Goal: Find specific page/section: Find specific page/section

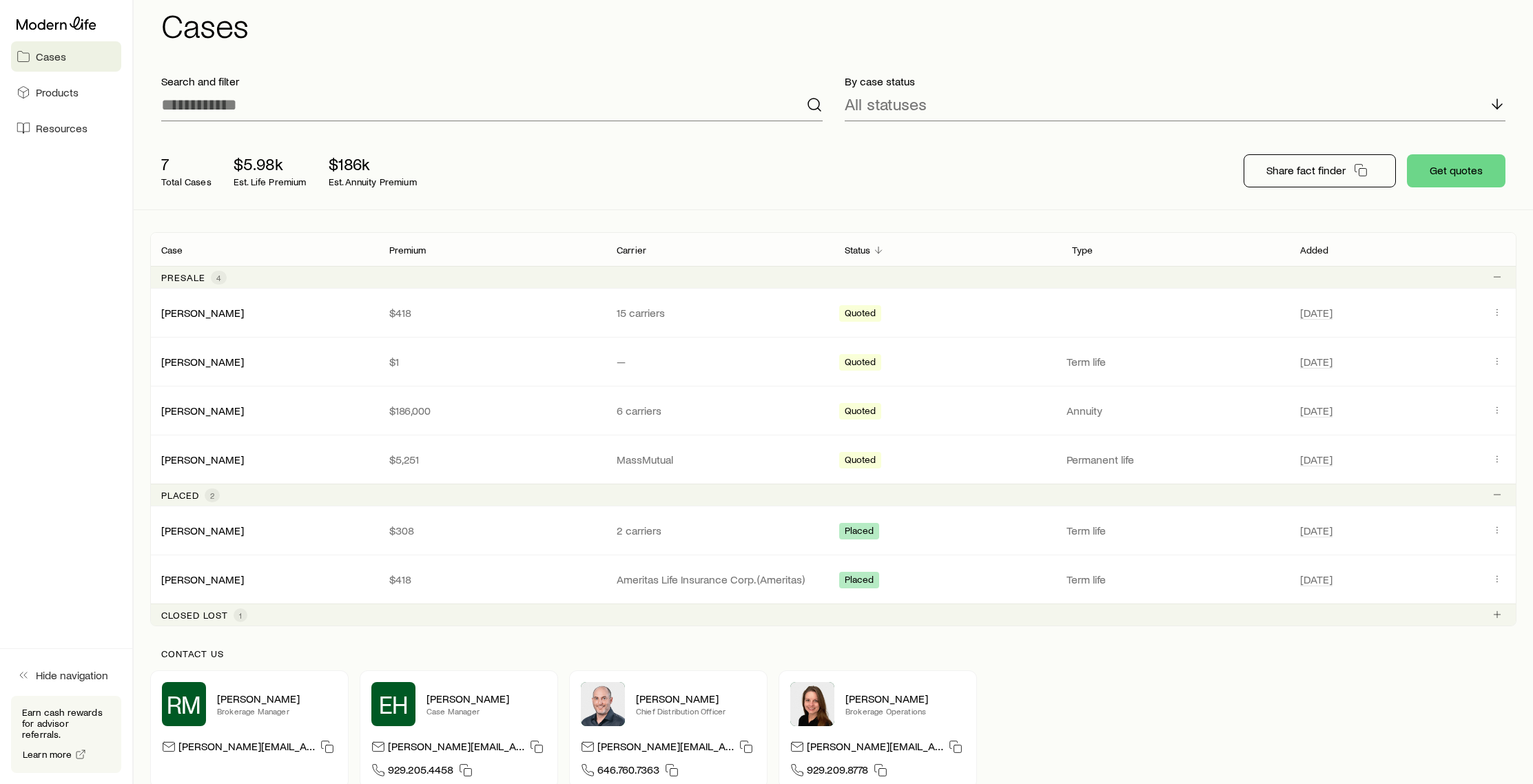
scroll to position [68, 0]
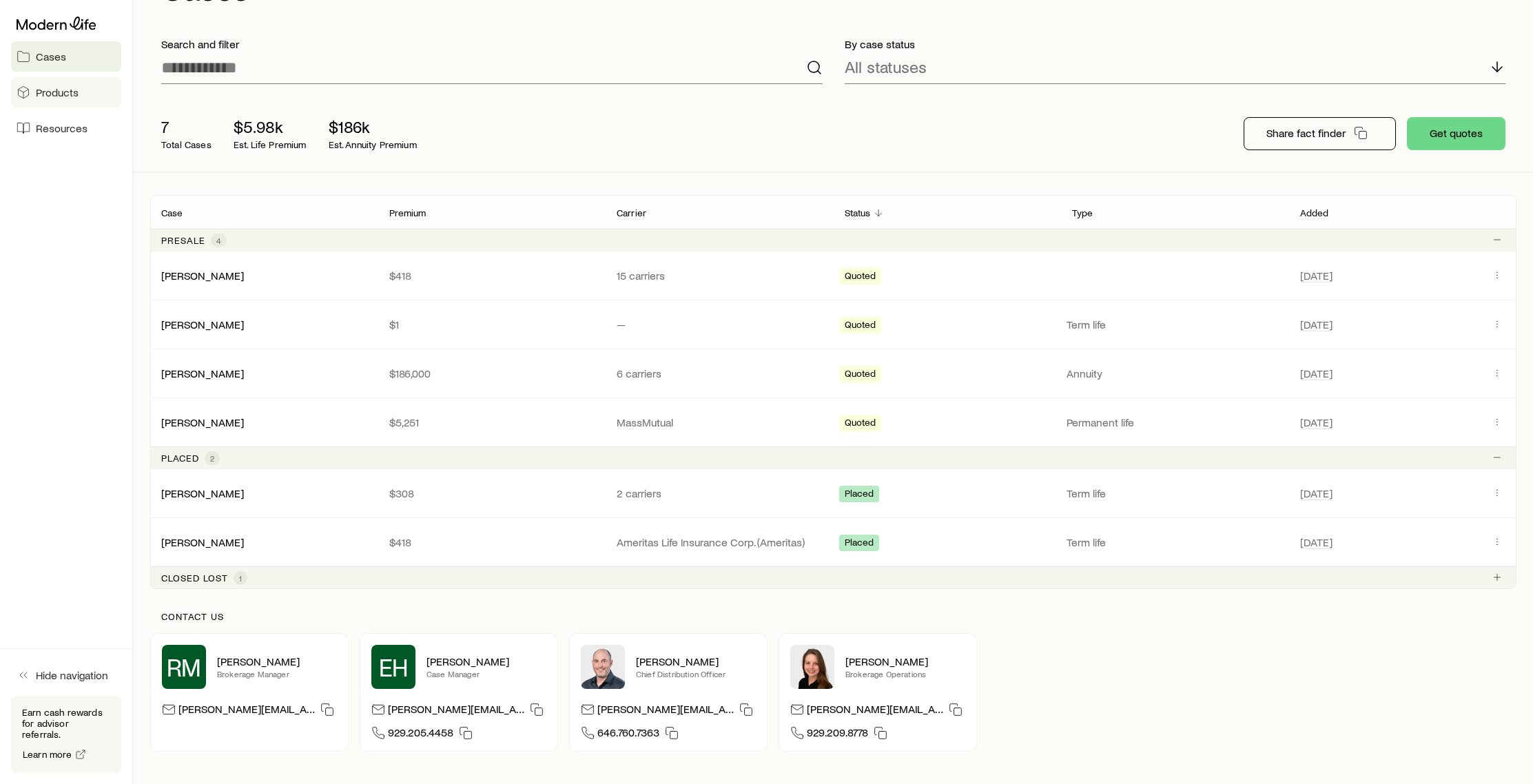
click at [61, 90] on span "Products" at bounding box center [57, 92] width 42 height 14
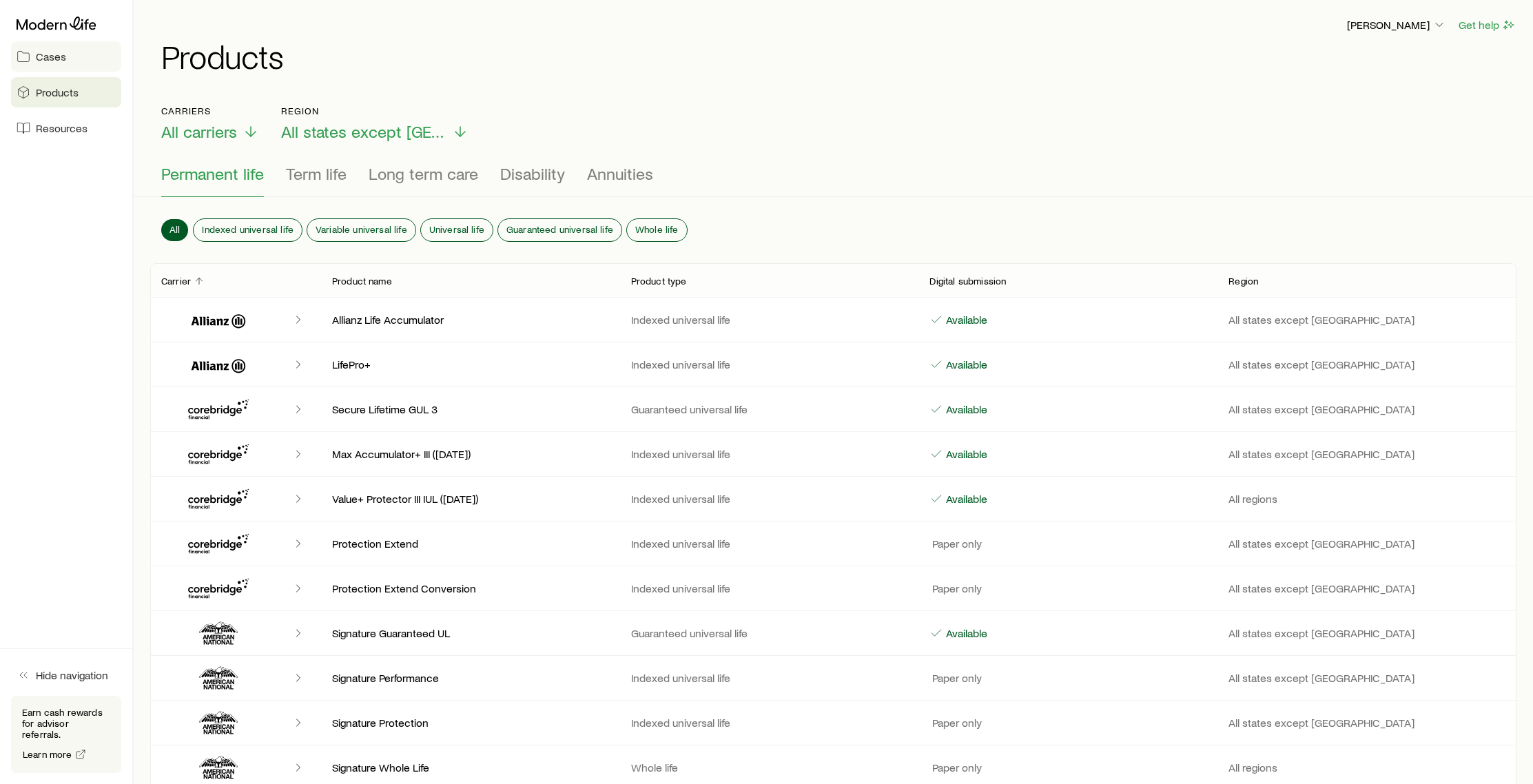
click at [67, 64] on link "Cases" at bounding box center [66, 56] width 110 height 30
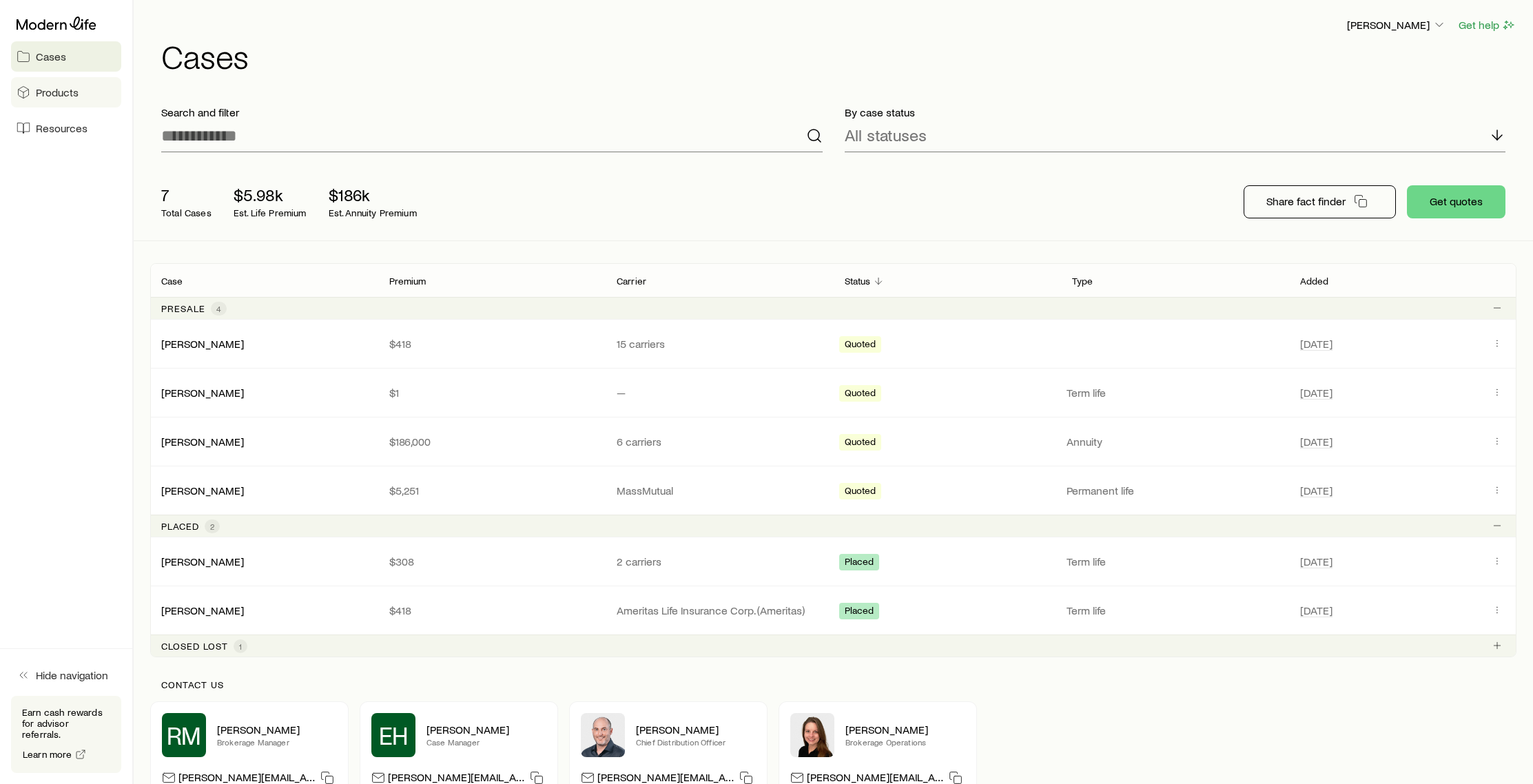
click at [58, 103] on link "Products" at bounding box center [66, 92] width 110 height 30
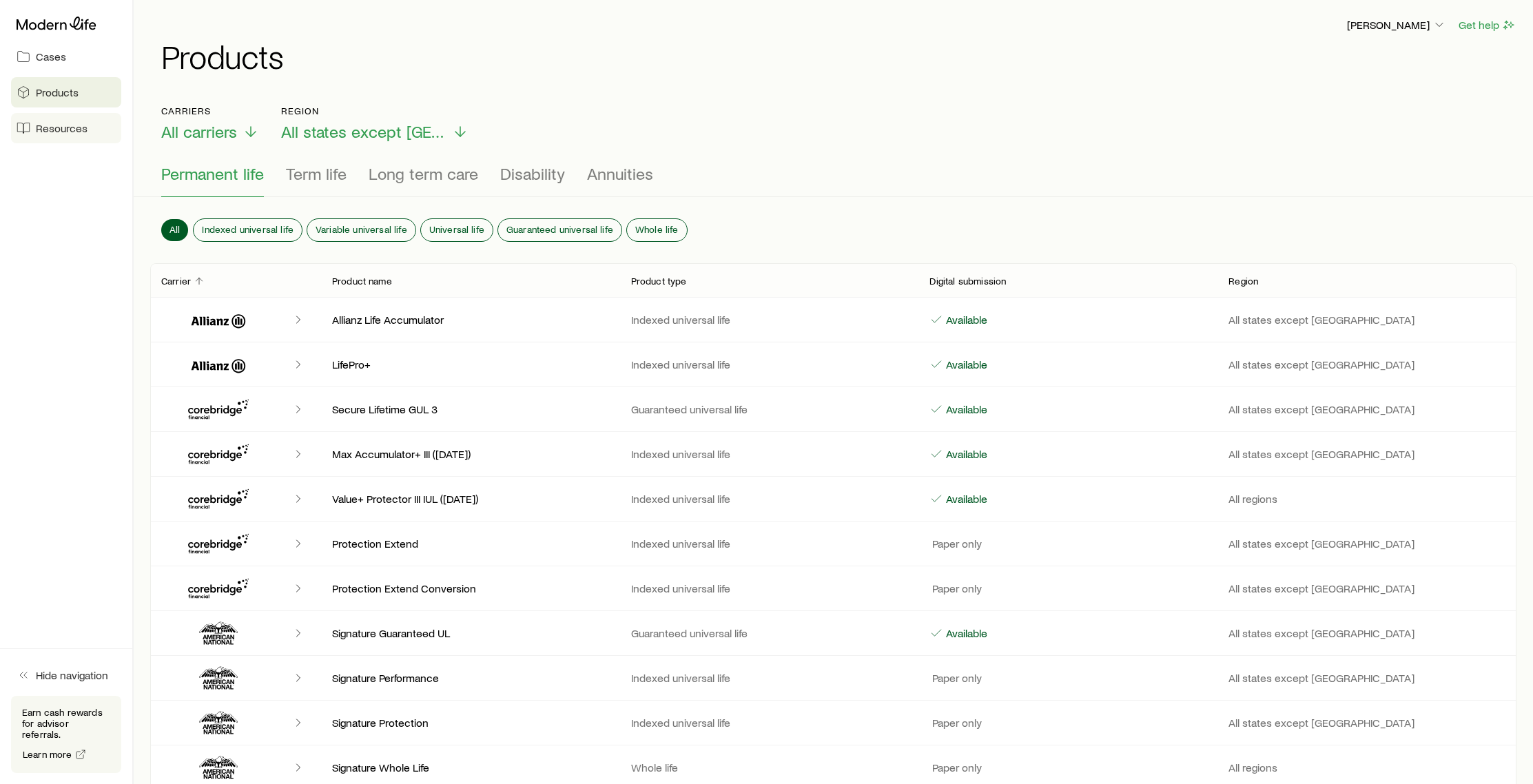
click at [70, 126] on span "Resources" at bounding box center [62, 127] width 52 height 14
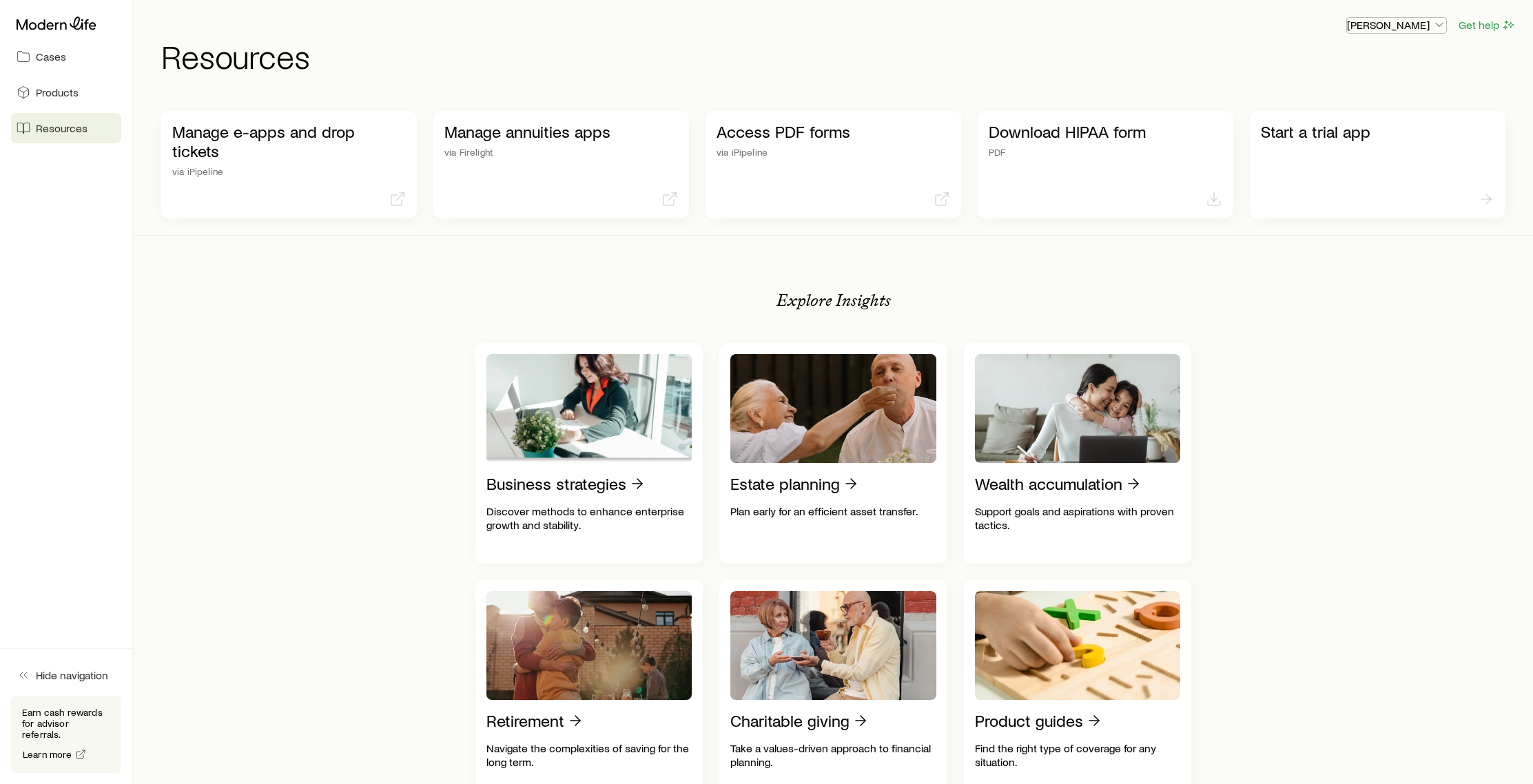
click at [1396, 29] on p "[PERSON_NAME]" at bounding box center [1397, 24] width 100 height 14
click at [1387, 89] on span "Commission schedule" at bounding box center [1365, 92] width 106 height 14
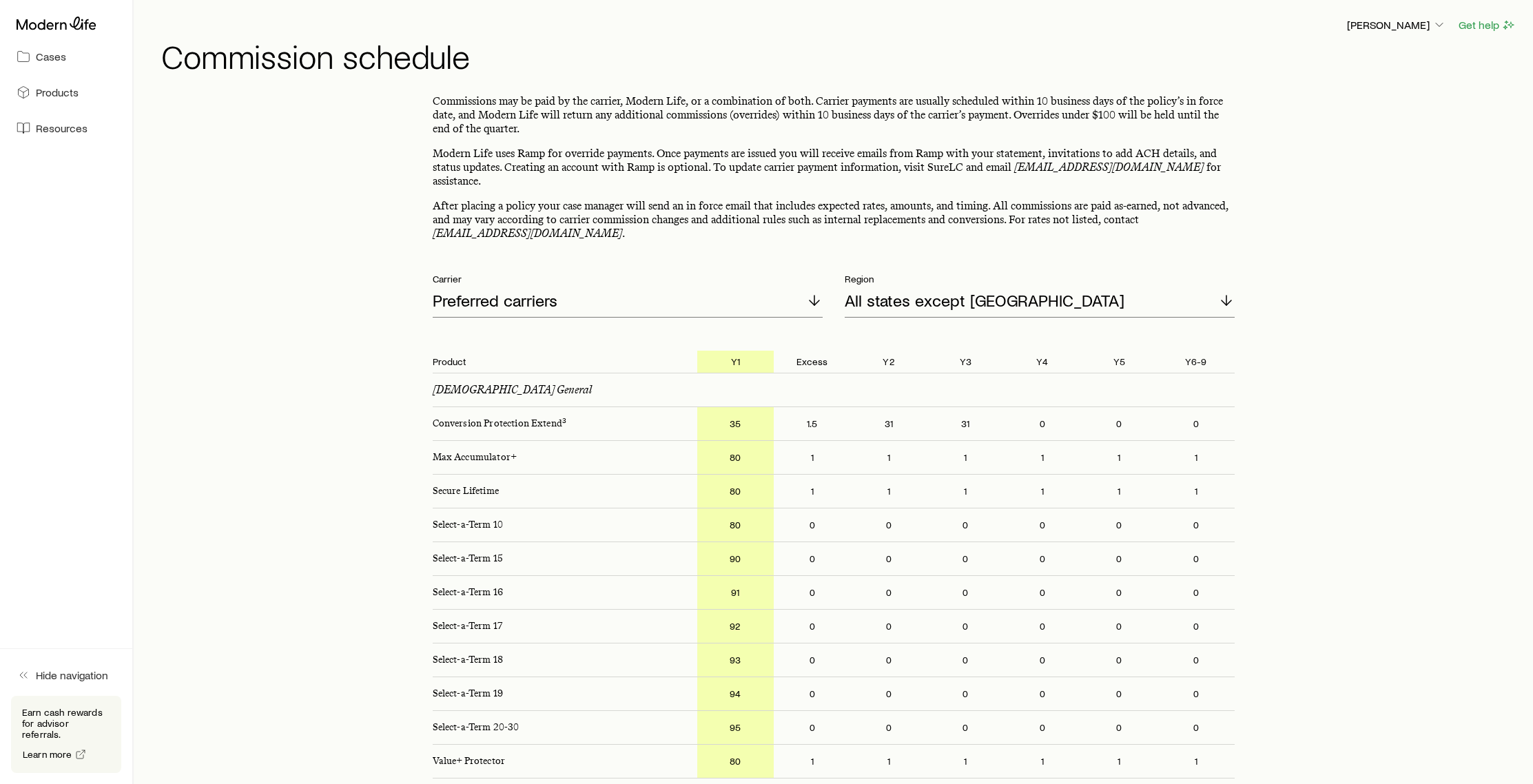
click at [1391, 34] on header "[PERSON_NAME] Get help Commission schedule" at bounding box center [833, 44] width 1366 height 55
click at [1393, 31] on p "[PERSON_NAME]" at bounding box center [1397, 24] width 100 height 14
click at [1407, 67] on span "Licenses and contracts" at bounding box center [1369, 62] width 113 height 14
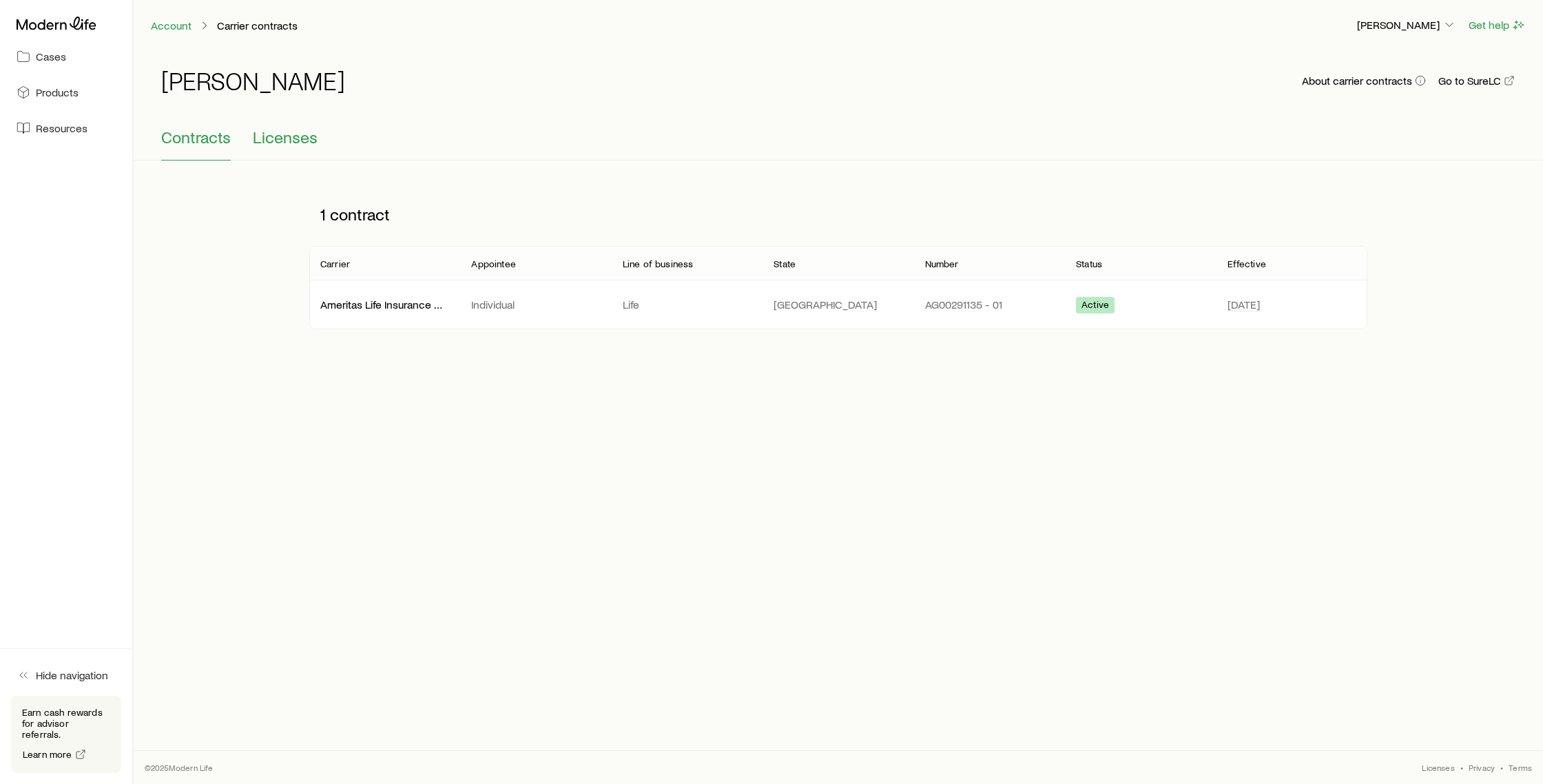
click at [262, 140] on span "Licenses" at bounding box center [285, 137] width 65 height 19
